Goal: Check status

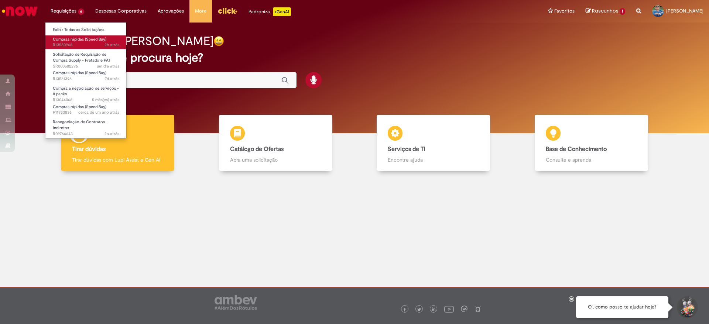
click at [83, 35] on link "Compras rápidas (Speed Buy) 2h atrás 2 horas atrás R13580968" at bounding box center [85, 42] width 81 height 14
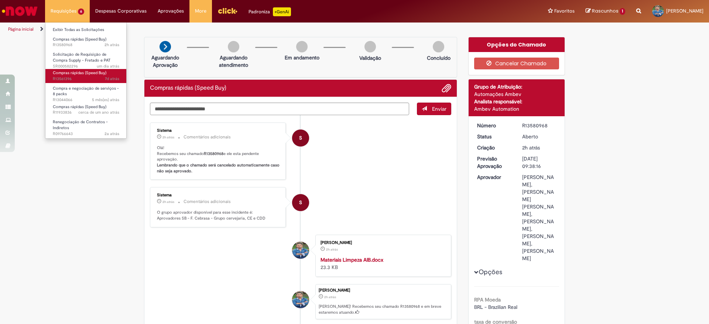
click at [84, 74] on span "Compras rápidas (Speed Buy)" at bounding box center [80, 73] width 54 height 6
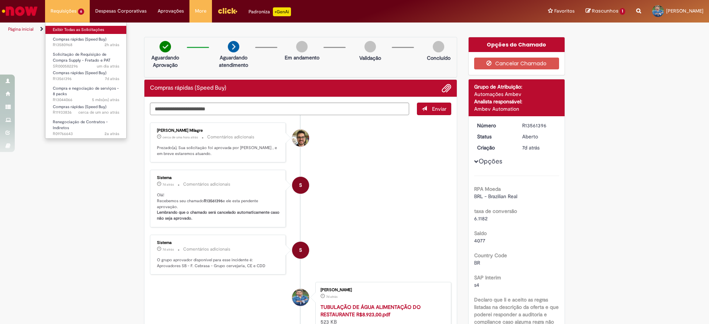
click at [68, 28] on link "Exibir Todas as Solicitações" at bounding box center [85, 30] width 81 height 8
